Goal: Transaction & Acquisition: Purchase product/service

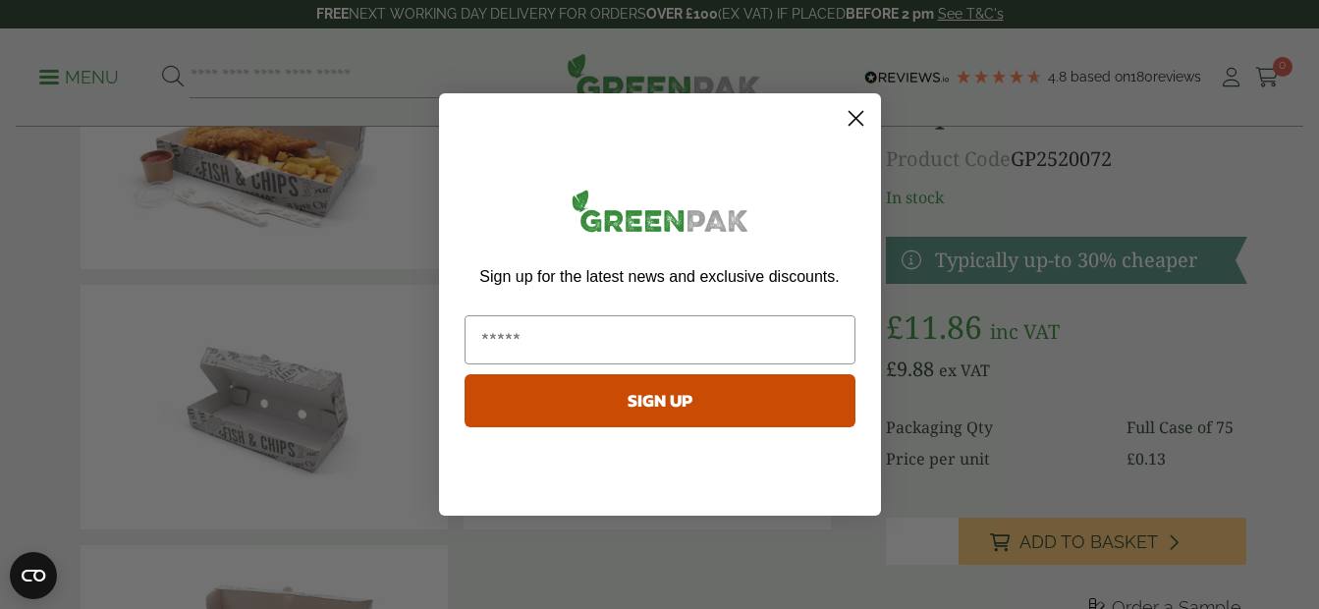
scroll to position [196, 0]
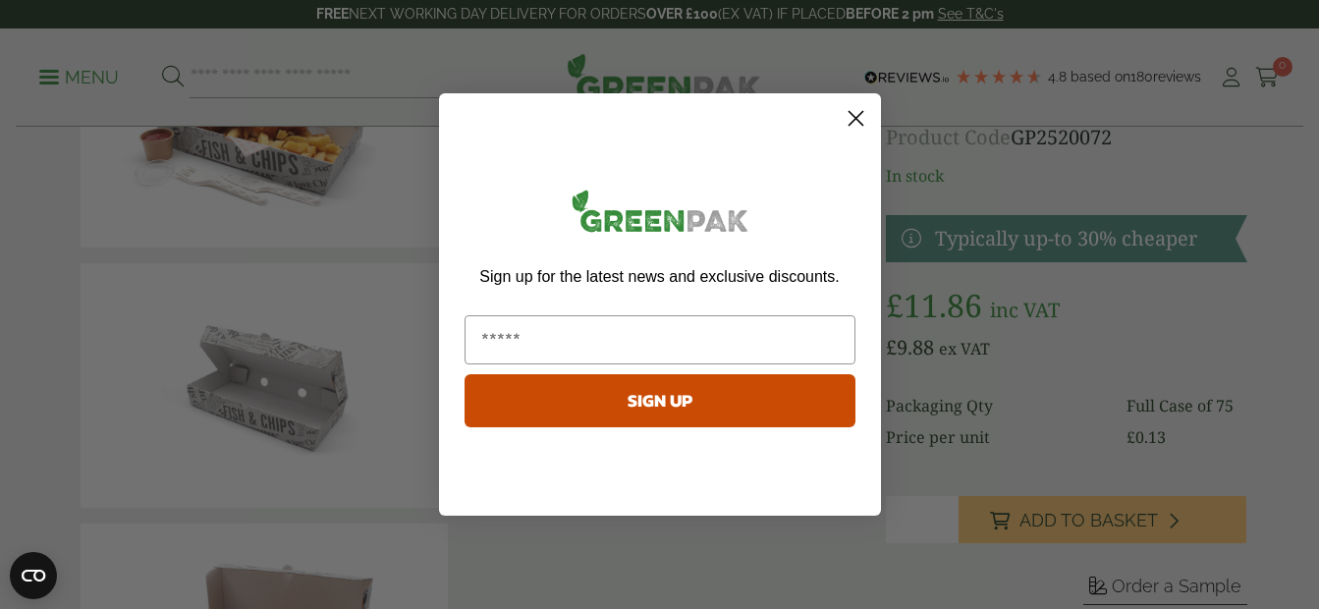
click at [855, 121] on circle "Close dialog" at bounding box center [855, 118] width 32 height 32
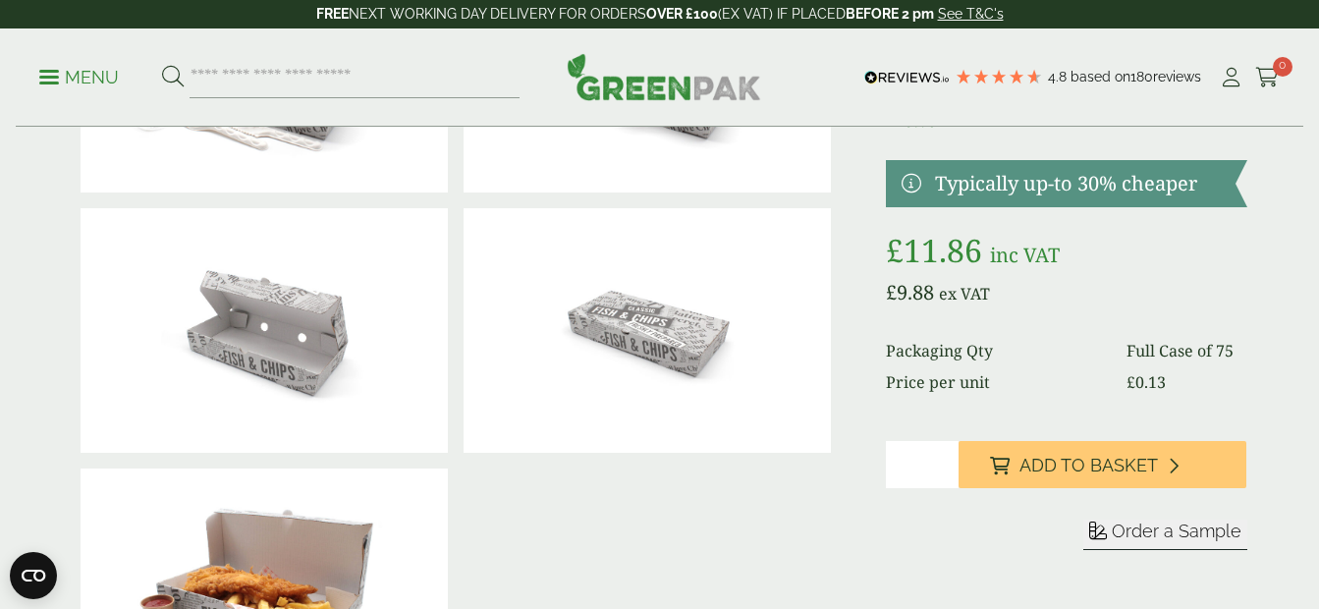
scroll to position [0, 0]
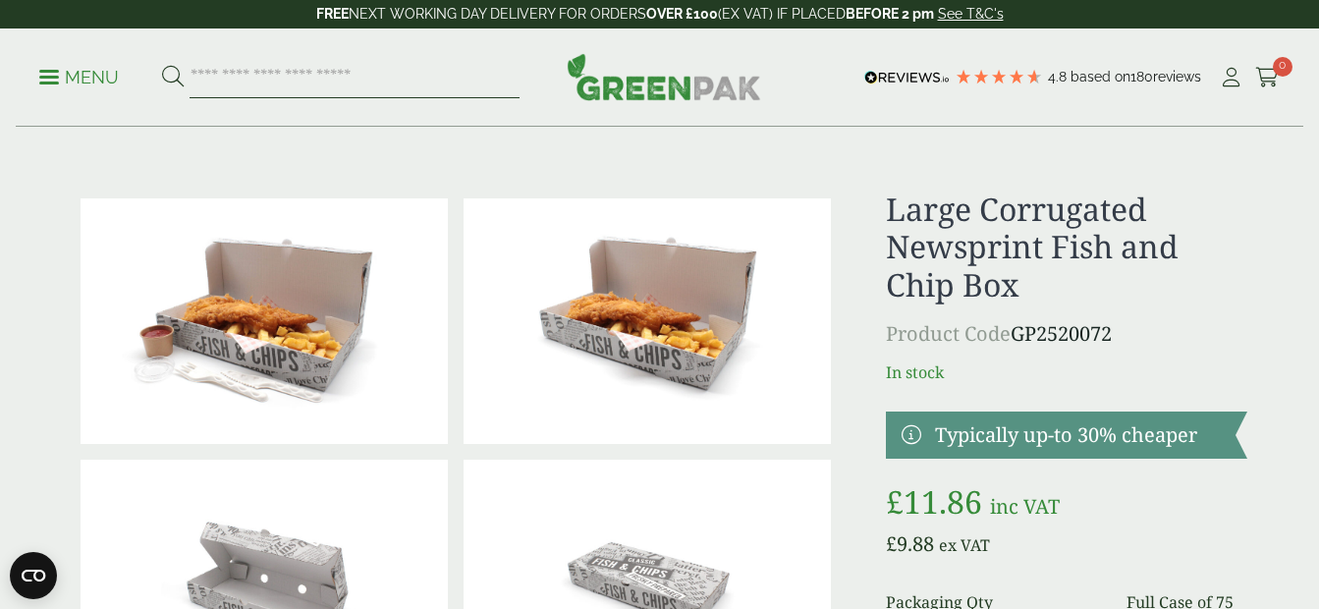
click at [334, 73] on input "search" at bounding box center [355, 77] width 330 height 41
type input "*"
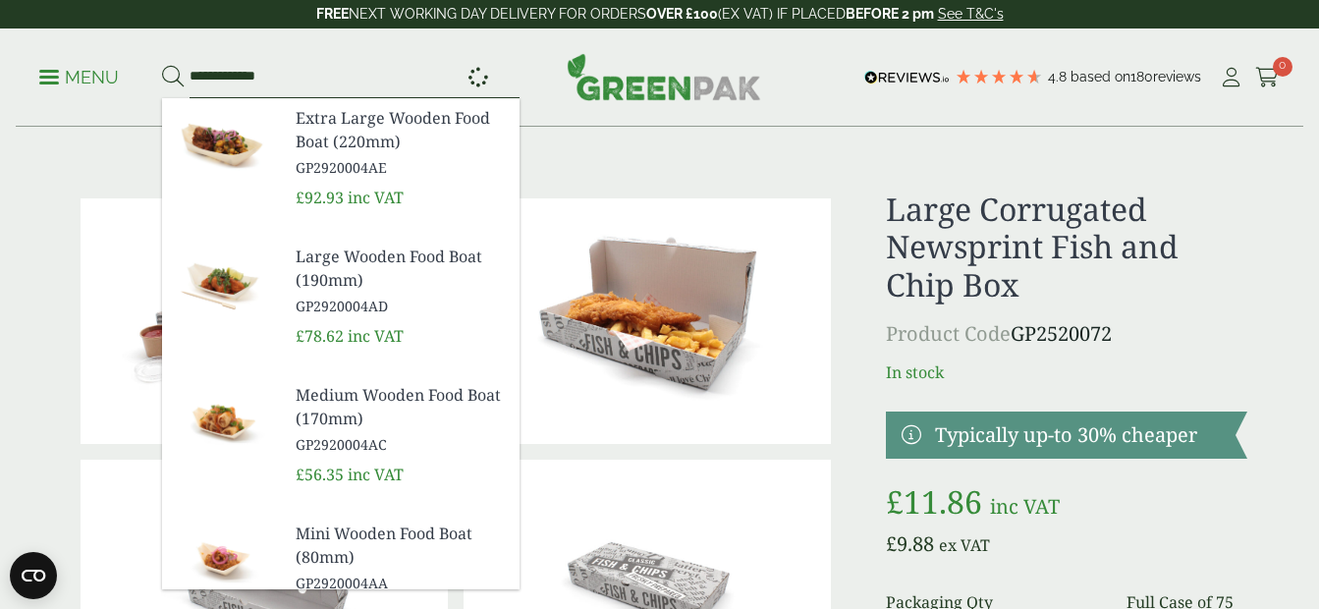
type input "**********"
click at [162, 65] on button at bounding box center [173, 78] width 22 height 26
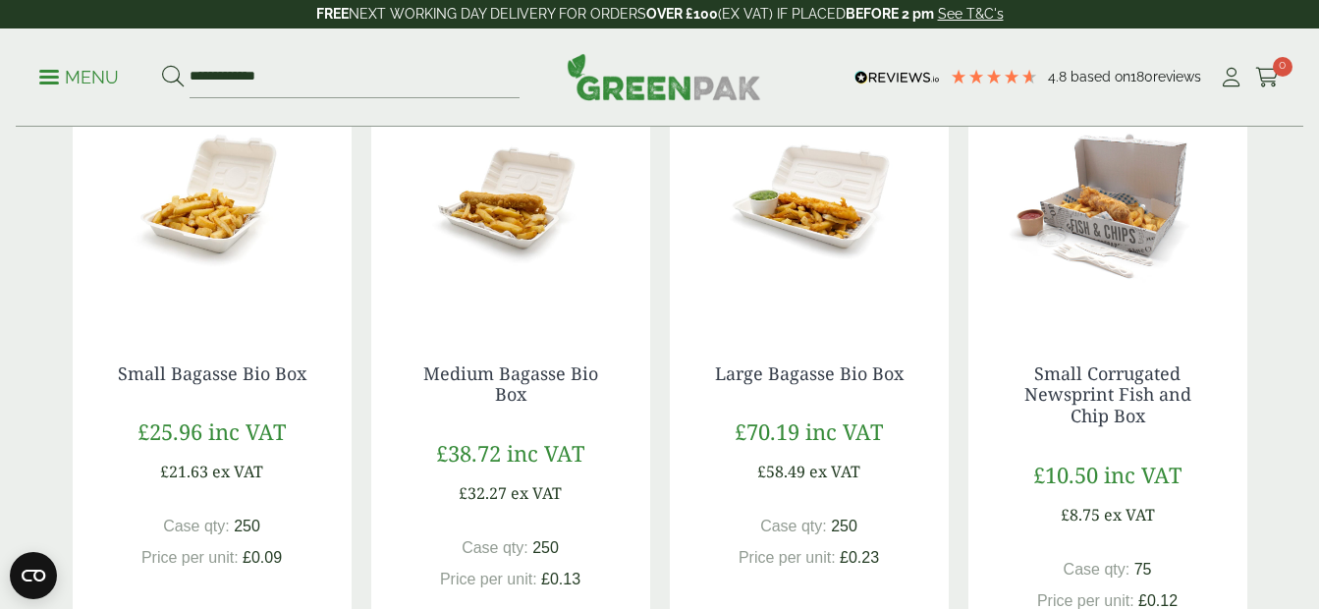
scroll to position [982, 0]
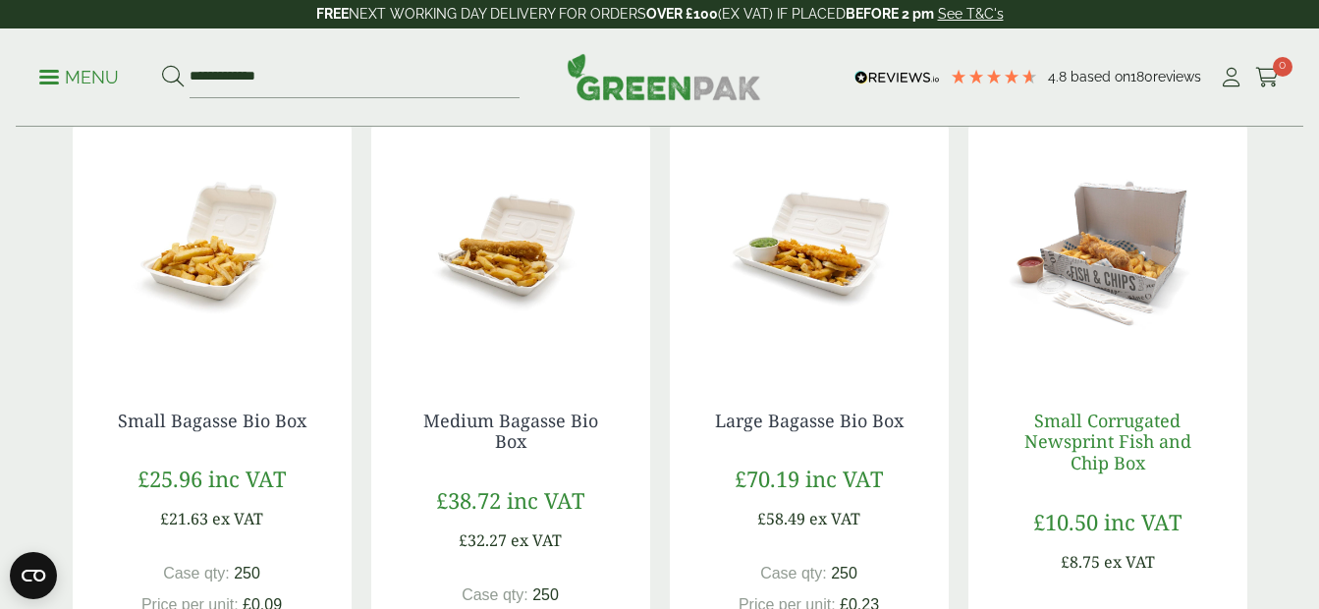
click at [1116, 440] on link "Small Corrugated Newsprint Fish and Chip Box" at bounding box center [1107, 442] width 167 height 66
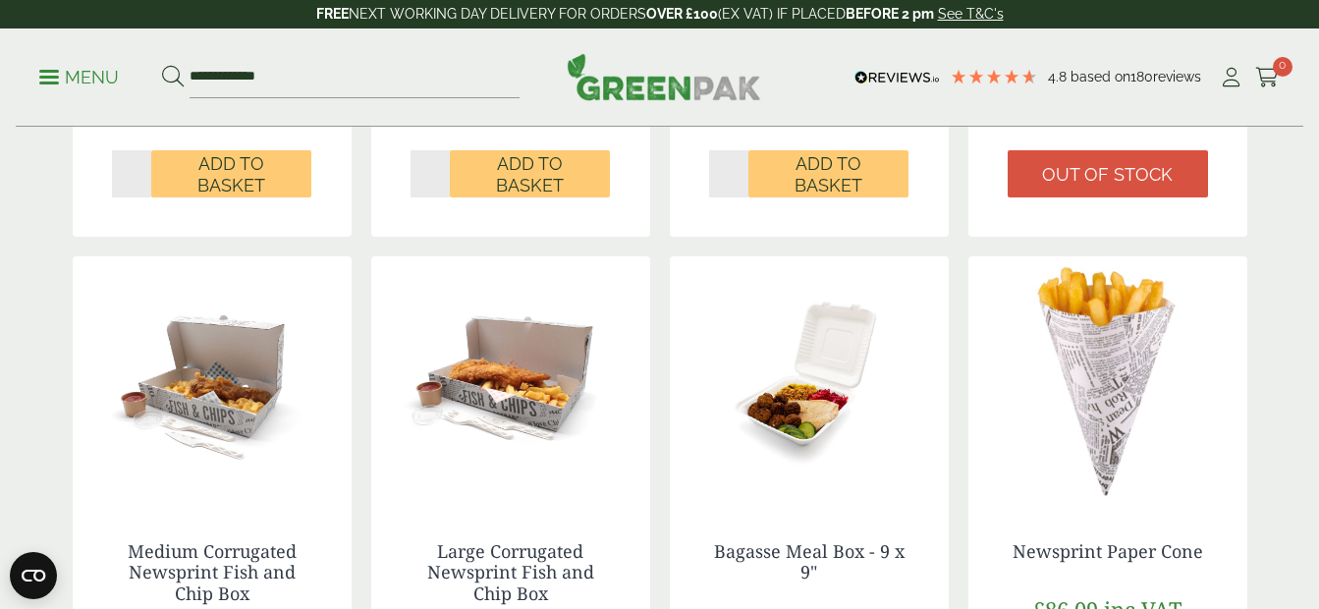
scroll to position [1571, 0]
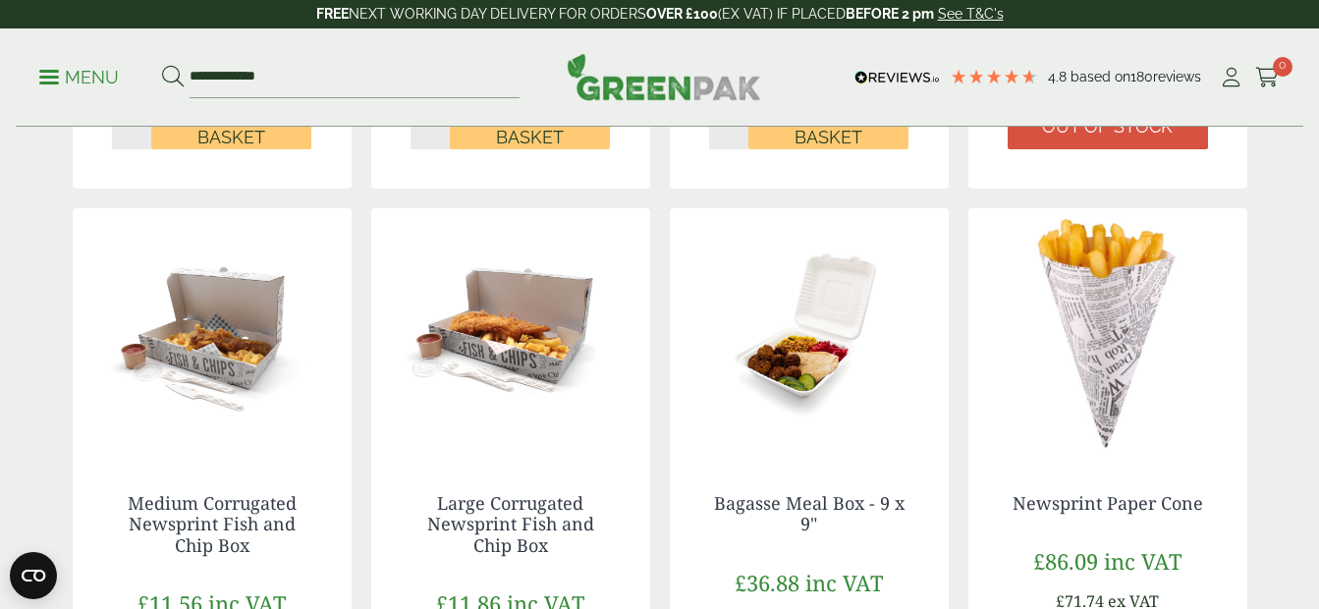
click at [169, 408] on img at bounding box center [212, 330] width 279 height 245
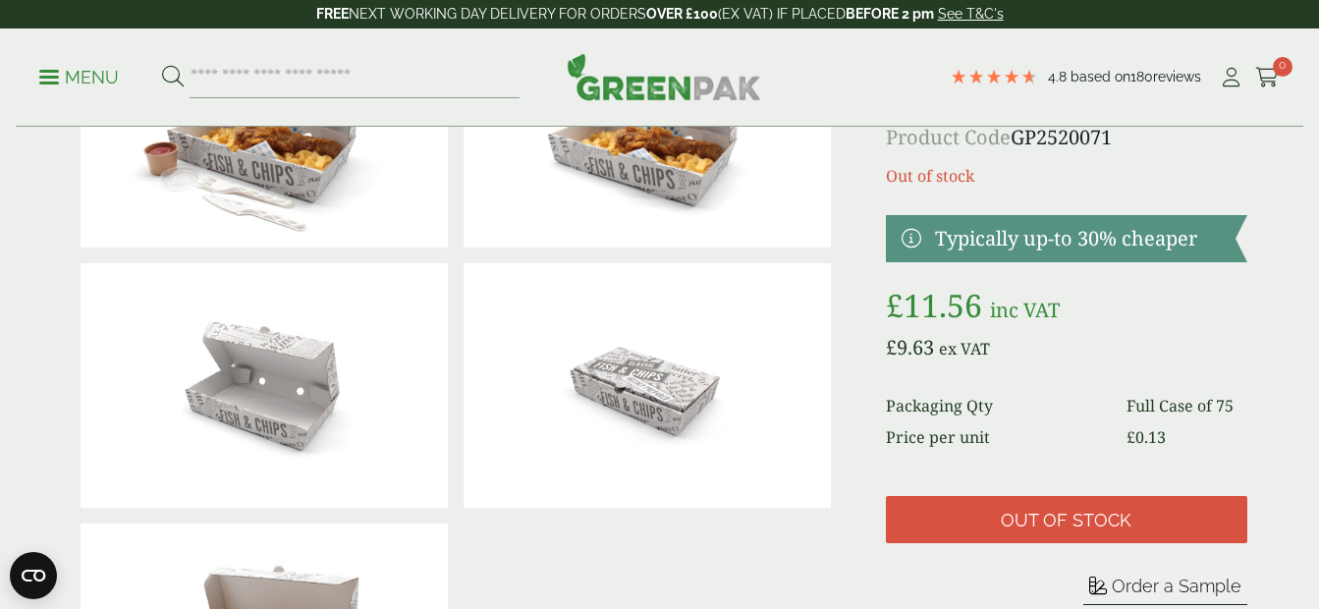
scroll to position [295, 0]
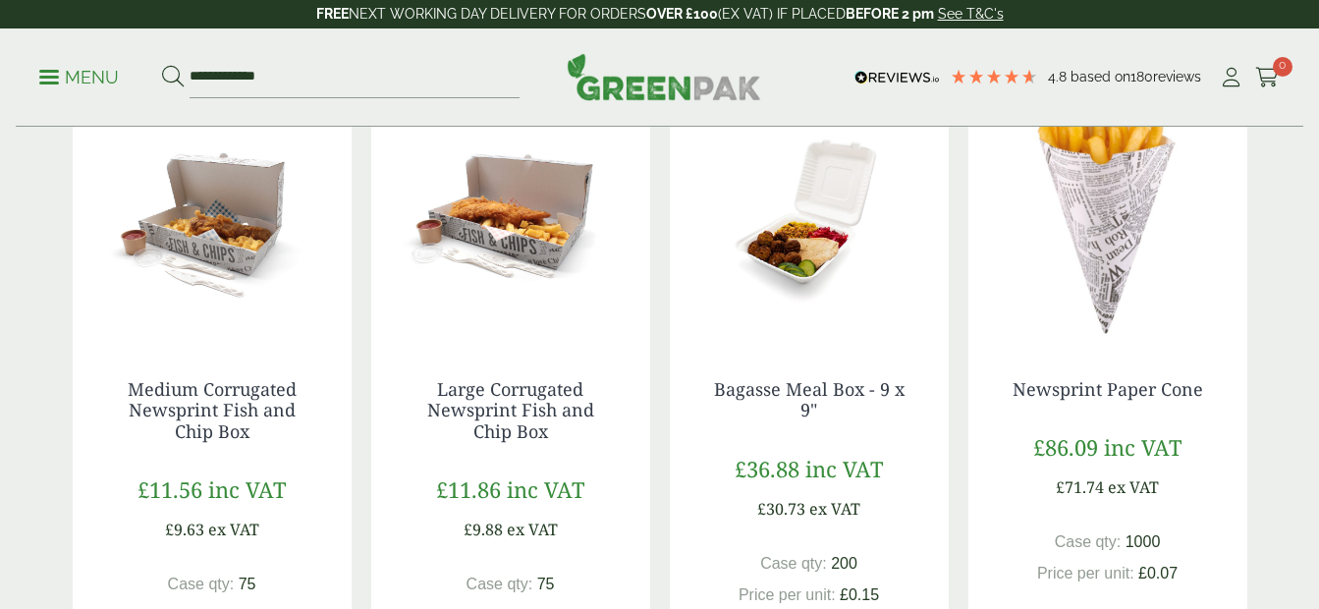
scroll to position [1669, 0]
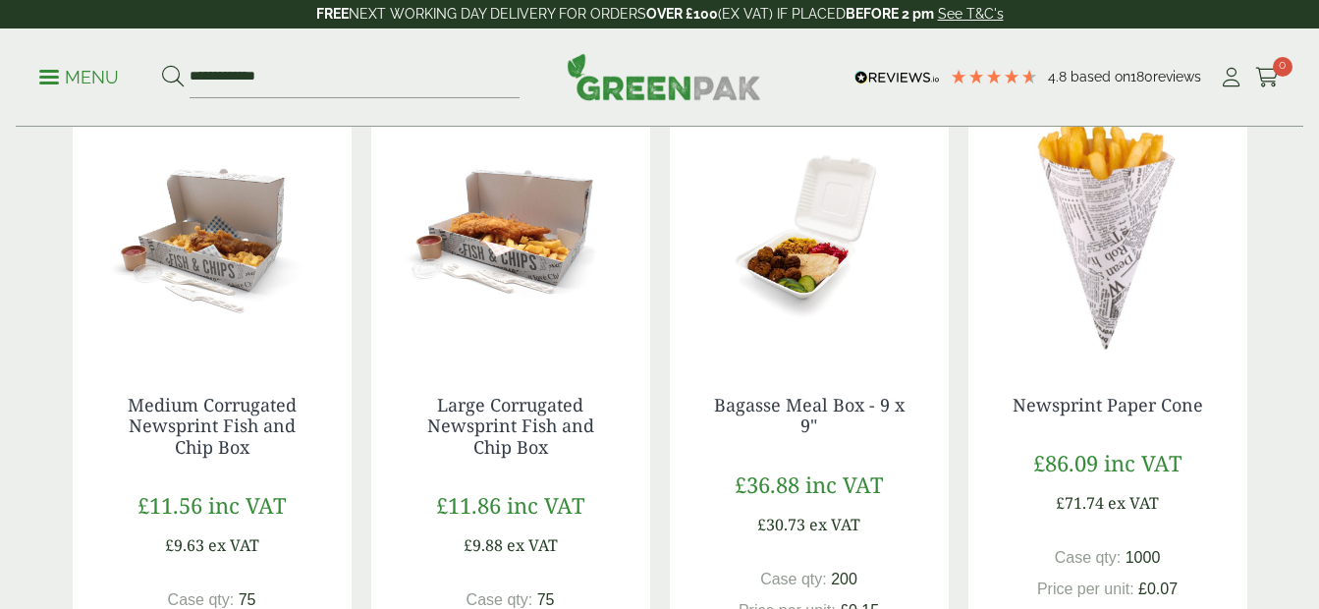
click at [459, 312] on img at bounding box center [510, 232] width 279 height 245
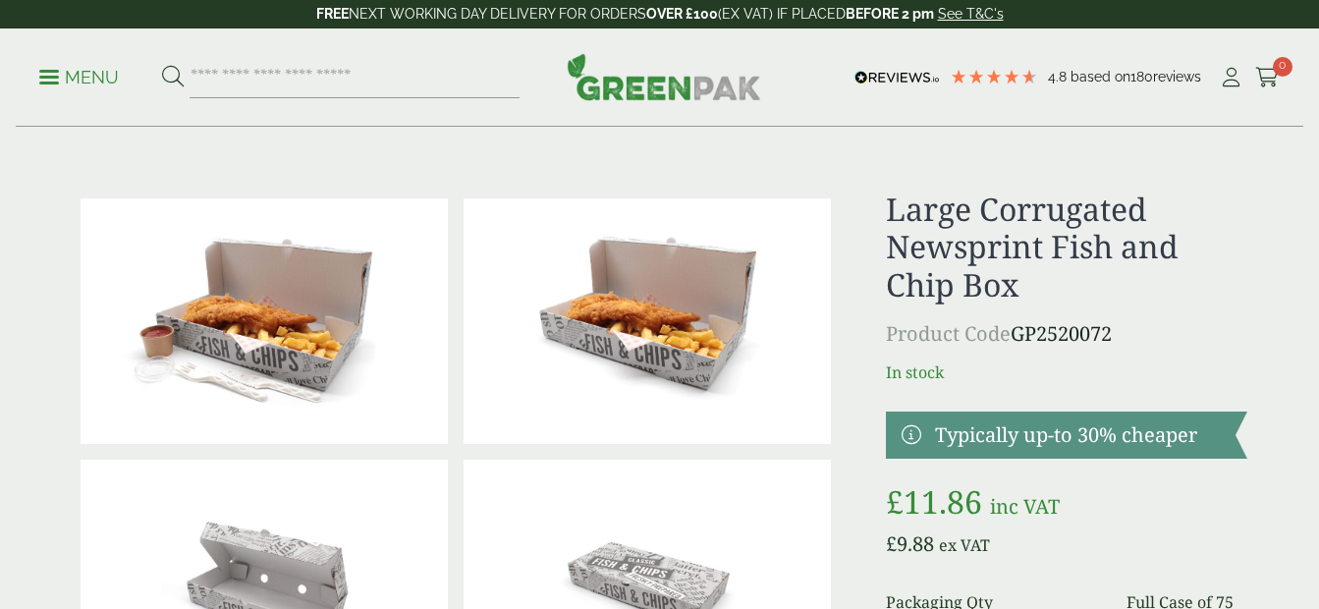
scroll to position [98, 0]
